Goal: Transaction & Acquisition: Subscribe to service/newsletter

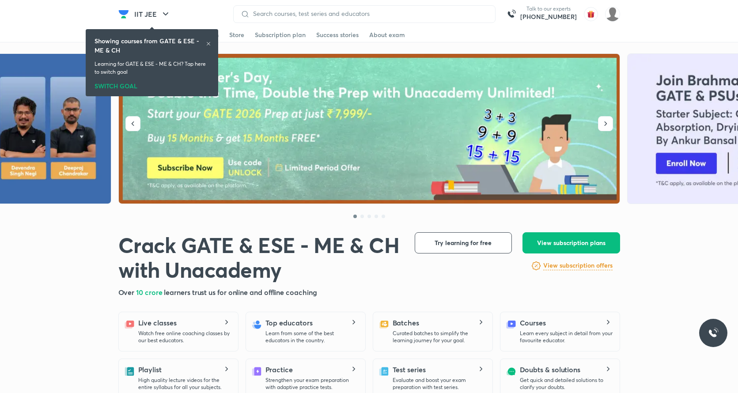
click at [207, 42] on icon at bounding box center [208, 43] width 5 height 5
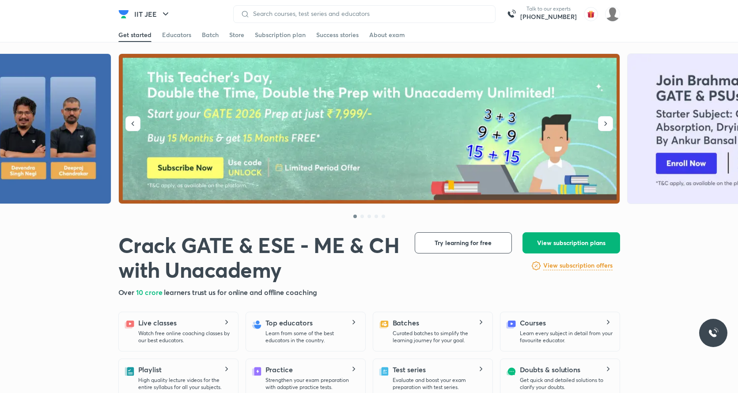
click at [543, 243] on span "View subscription plans" at bounding box center [571, 243] width 68 height 9
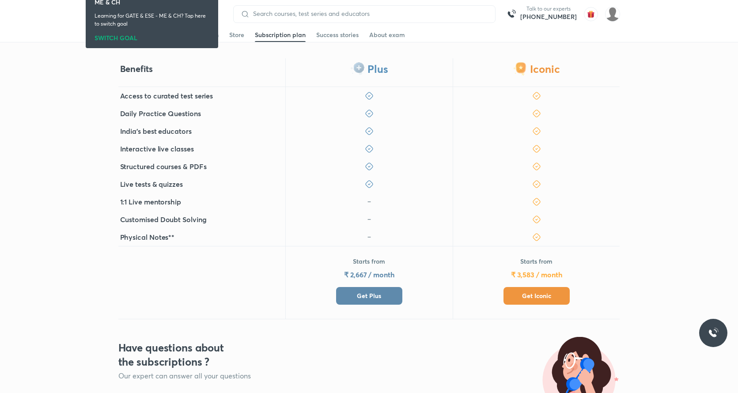
scroll to position [248, 0]
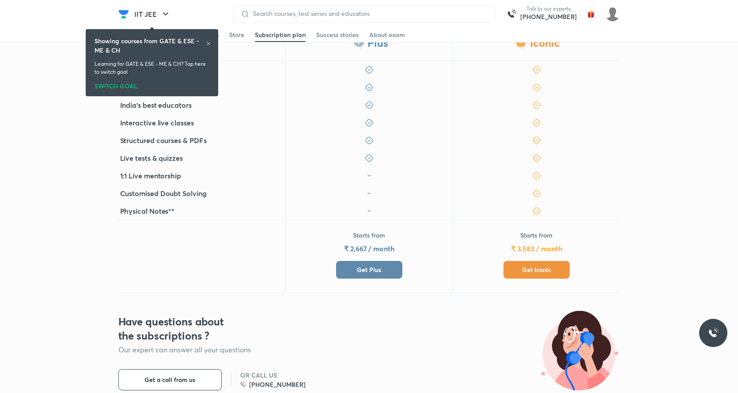
click at [364, 277] on button "Get Plus" at bounding box center [369, 270] width 66 height 18
